Goal: Navigation & Orientation: Find specific page/section

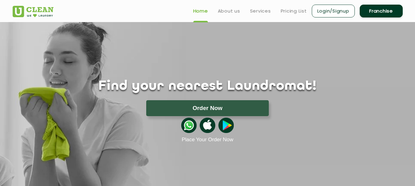
click at [1, 13] on header "Home About us Services Pricing List Login/Signup Franchise" at bounding box center [207, 11] width 415 height 22
click at [231, 13] on link "About us" at bounding box center [229, 10] width 22 height 7
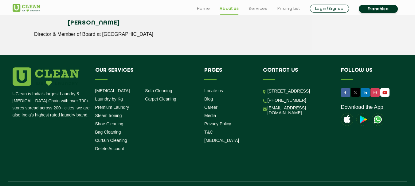
scroll to position [885, 0]
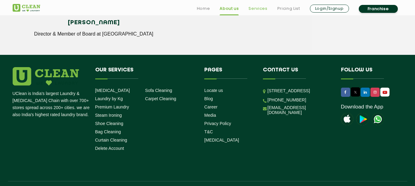
click at [252, 10] on link "Services" at bounding box center [257, 8] width 19 height 7
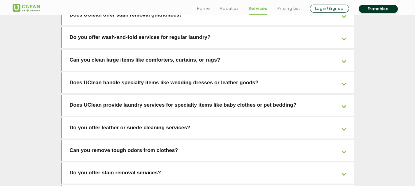
scroll to position [1433, 0]
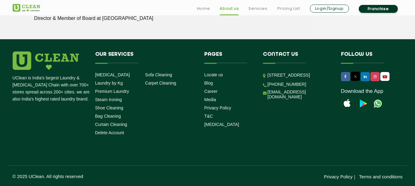
scroll to position [885, 0]
